Goal: Information Seeking & Learning: Learn about a topic

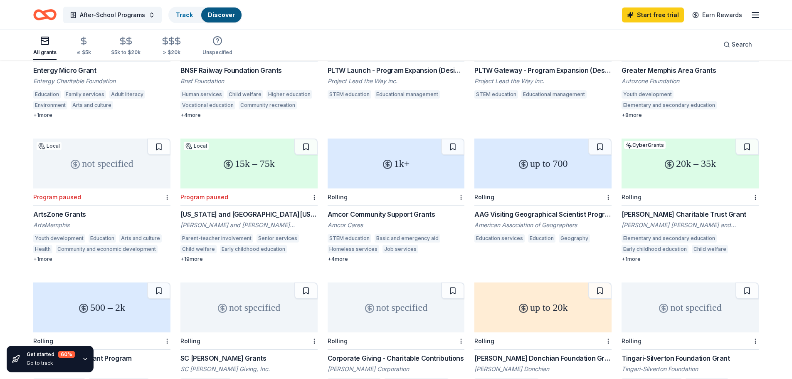
scroll to position [166, 0]
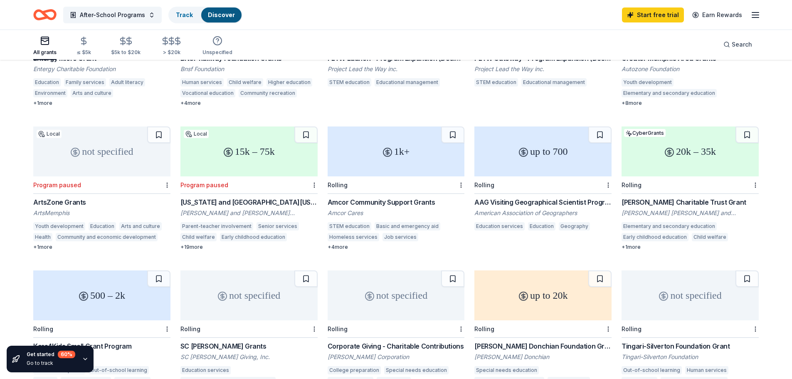
click at [403, 186] on div "1k+ Rolling Amcor Community Support Grants Amcor Cares STEM education Basic and…" at bounding box center [395, 188] width 137 height 124
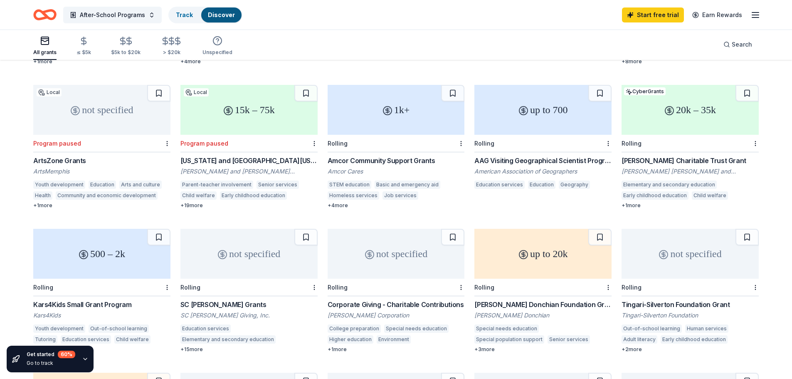
click at [656, 155] on div "McInnes Charitable Trust Grant" at bounding box center [689, 160] width 137 height 10
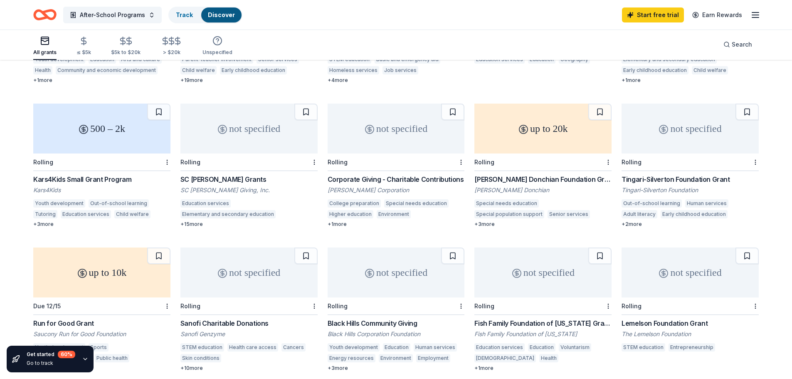
scroll to position [332, 0]
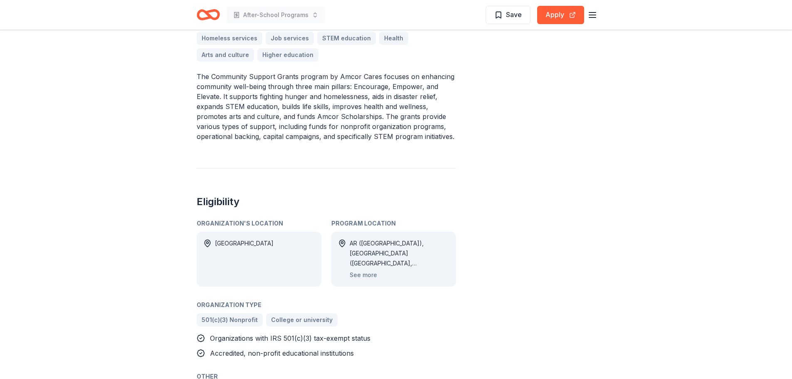
scroll to position [291, 0]
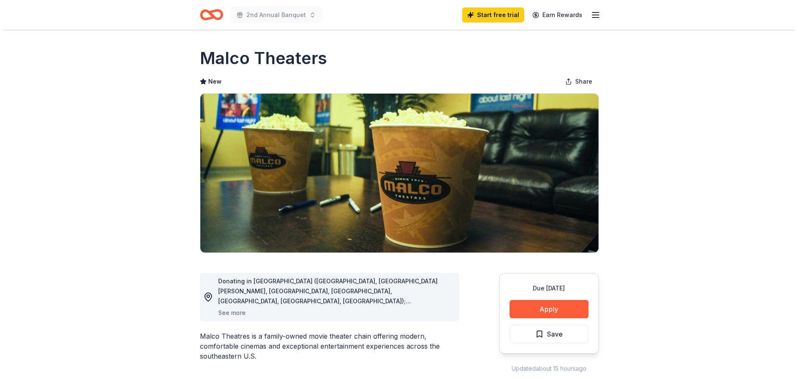
scroll to position [42, 0]
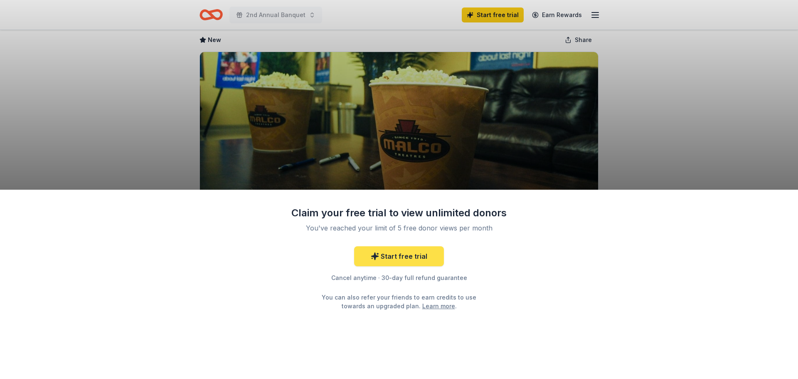
click at [382, 246] on link "Start free trial" at bounding box center [399, 256] width 90 height 20
click at [371, 258] on link "Start free trial" at bounding box center [399, 256] width 90 height 20
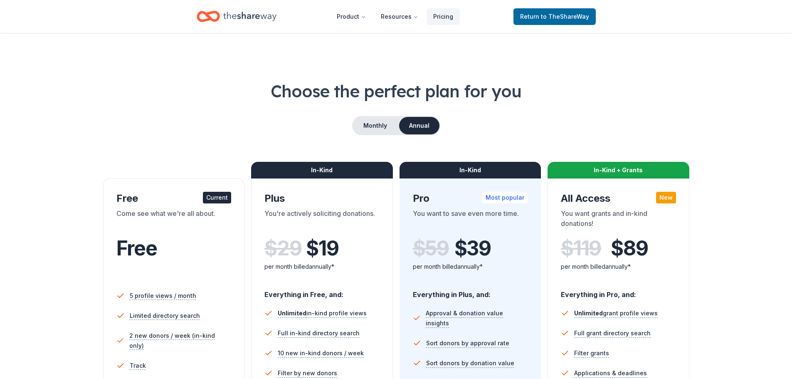
click at [379, 261] on div "In-Kind Plus You're actively soliciting donations. $ 29 $ 19 per month billed a…" at bounding box center [322, 331] width 142 height 307
click at [165, 248] on div "Free" at bounding box center [173, 247] width 115 height 23
click at [243, 28] on header "Product Resources Pricing Return to TheShareWay" at bounding box center [396, 16] width 792 height 33
click at [245, 19] on icon "Home" at bounding box center [249, 16] width 53 height 9
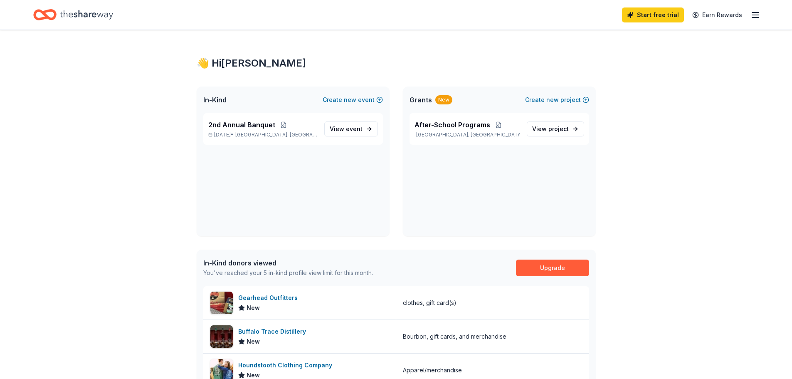
click at [95, 15] on icon "Home" at bounding box center [86, 14] width 53 height 9
